Goal: Complete application form

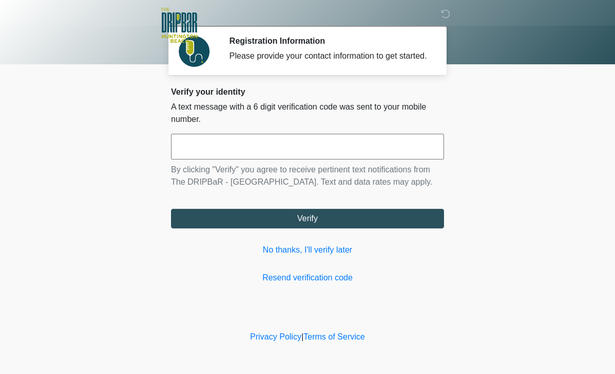
click at [253, 160] on input "text" at bounding box center [307, 147] width 273 height 26
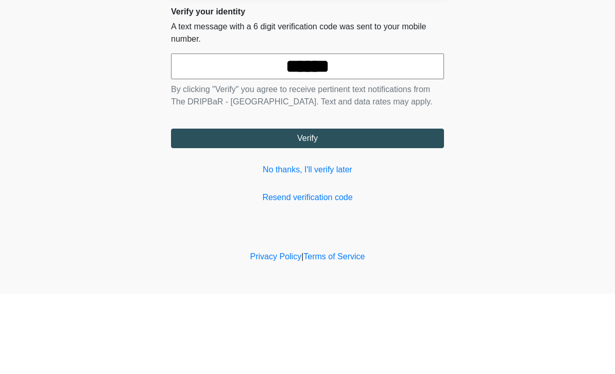
type input "******"
click at [356, 209] on button "Verify" at bounding box center [307, 219] width 273 height 20
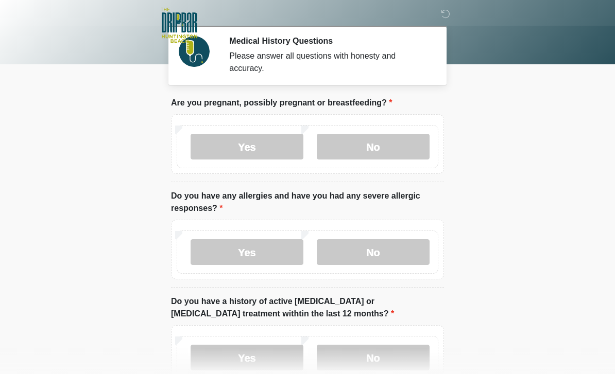
click at [402, 150] on label "No" at bounding box center [373, 147] width 113 height 26
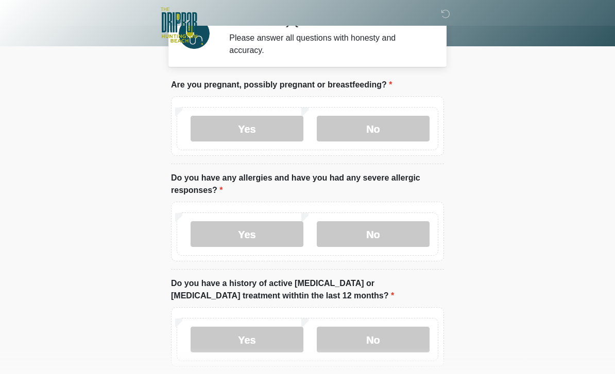
click at [407, 238] on label "No" at bounding box center [373, 235] width 113 height 26
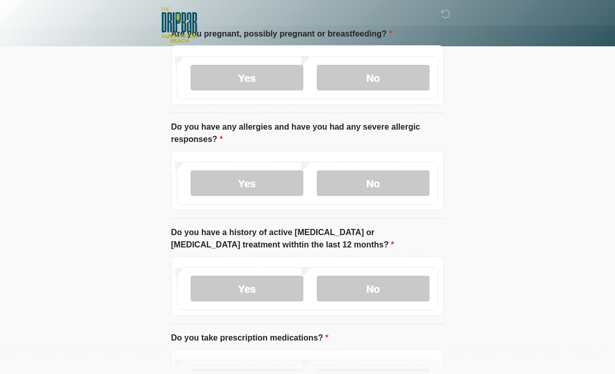
scroll to position [101, 0]
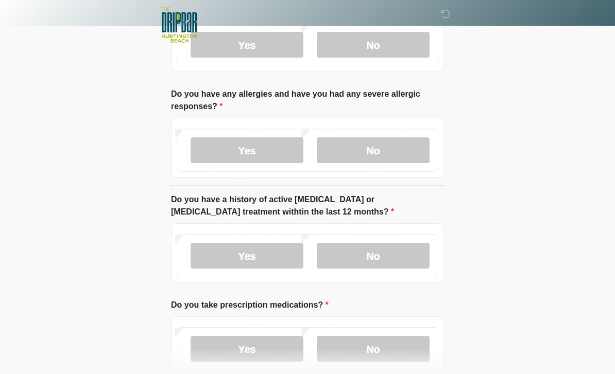
click at [404, 261] on label "No" at bounding box center [373, 256] width 113 height 26
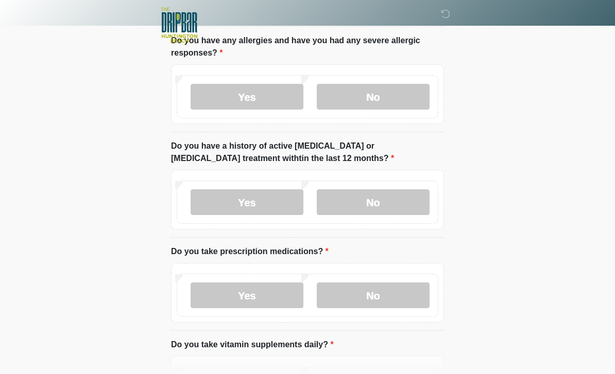
scroll to position [155, 0]
click at [397, 296] on label "No" at bounding box center [373, 296] width 113 height 26
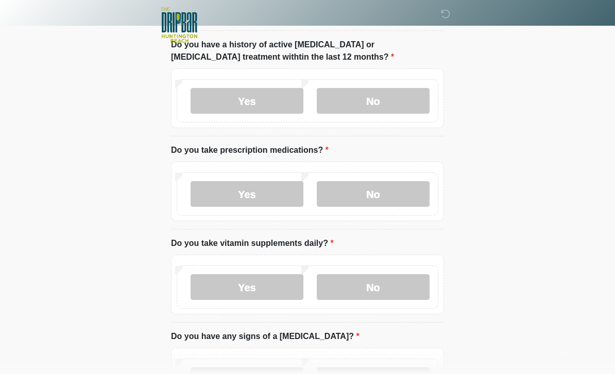
scroll to position [257, 0]
click at [256, 296] on label "Yes" at bounding box center [246, 287] width 113 height 26
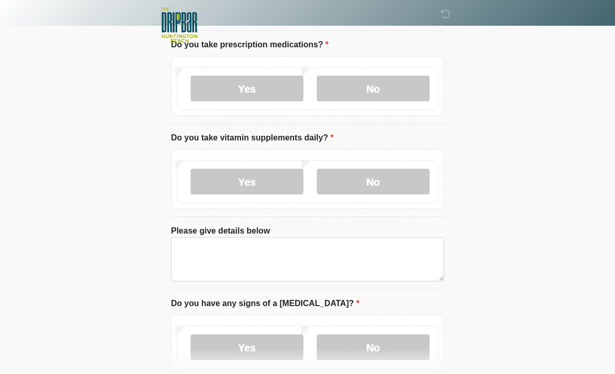
scroll to position [374, 0]
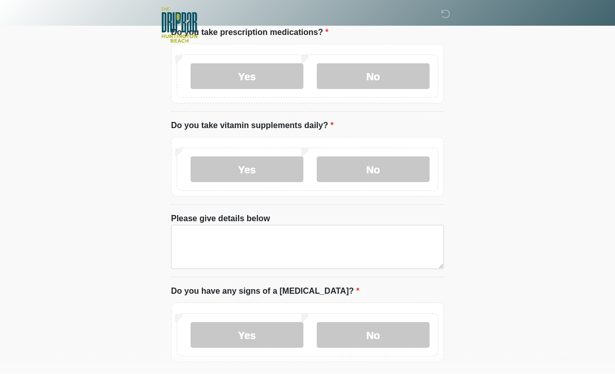
click at [390, 164] on label "No" at bounding box center [373, 170] width 113 height 26
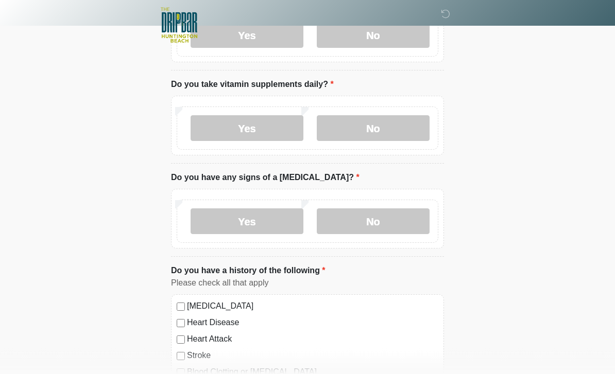
scroll to position [415, 0]
click at [387, 215] on label "No" at bounding box center [373, 222] width 113 height 26
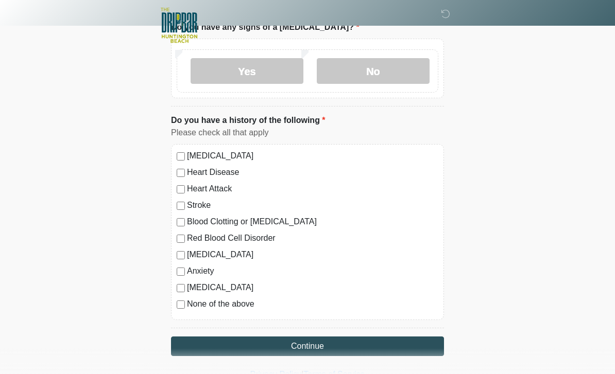
scroll to position [569, 0]
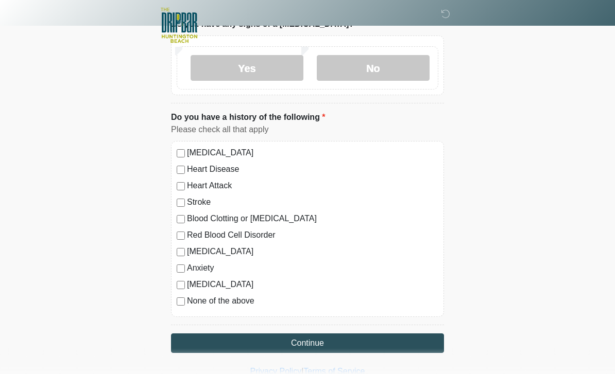
click at [338, 340] on button "Continue" at bounding box center [307, 344] width 273 height 20
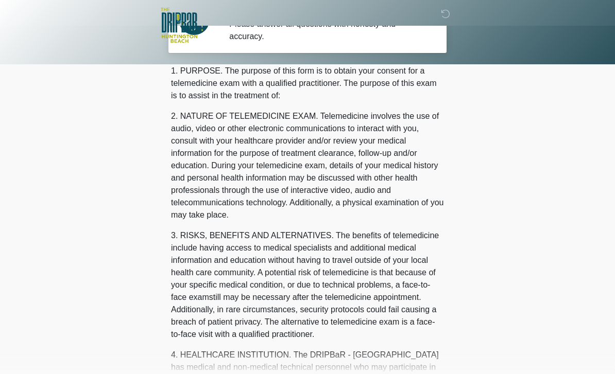
scroll to position [0, 0]
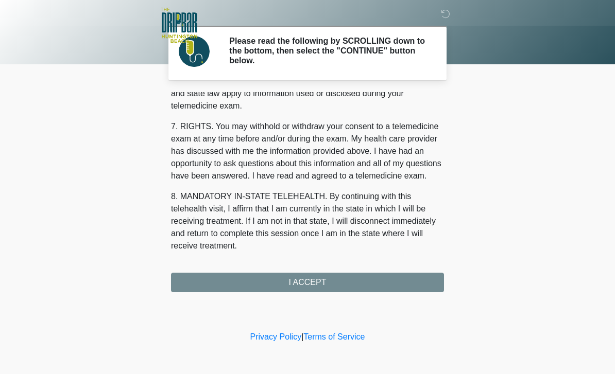
click at [373, 283] on div "1. PURPOSE. The purpose of this form is to obtain your consent for a telemedici…" at bounding box center [307, 192] width 273 height 200
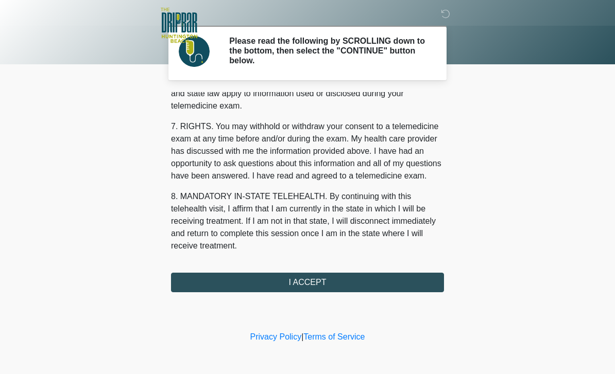
click at [347, 283] on button "I ACCEPT" at bounding box center [307, 283] width 273 height 20
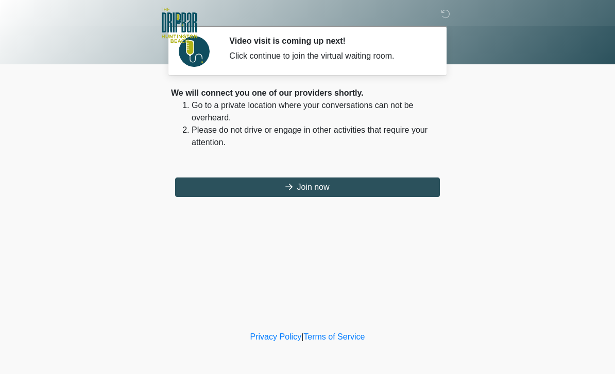
click at [320, 186] on button "Join now" at bounding box center [307, 188] width 265 height 20
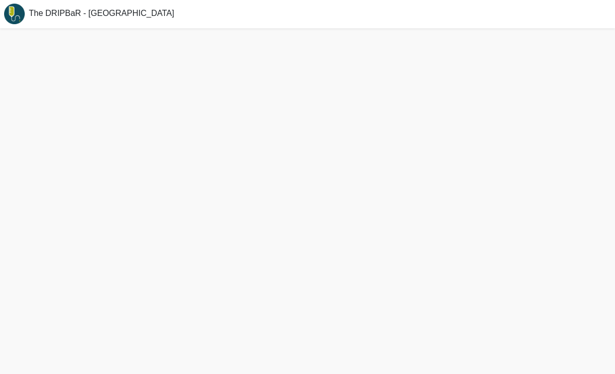
scroll to position [3, 0]
